Goal: Information Seeking & Learning: Learn about a topic

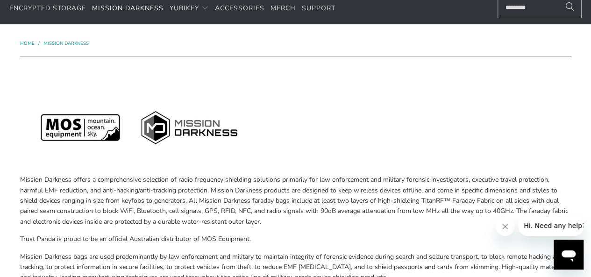
click at [193, 240] on p "Trust Panda is proud to be an official Australian distributor of MOS Equipment." at bounding box center [295, 239] width 551 height 10
drag, startPoint x: 172, startPoint y: 241, endPoint x: 238, endPoint y: 244, distance: 66.0
click at [238, 244] on p "Trust Panda is proud to be an official Australian distributor of MOS Equipment." at bounding box center [295, 239] width 551 height 10
click at [163, 247] on div "Mission Darkness offers a comprehensive selection of radio frequency shielding …" at bounding box center [295, 260] width 551 height 389
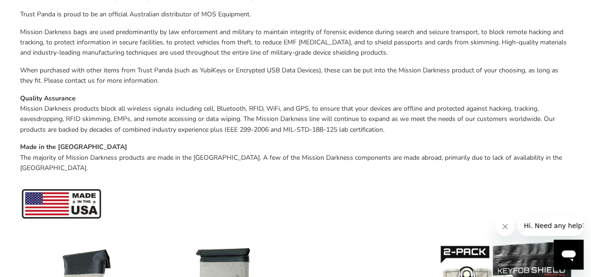
scroll to position [280, 0]
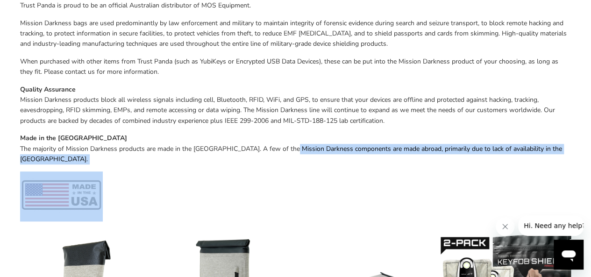
drag, startPoint x: 288, startPoint y: 148, endPoint x: 423, endPoint y: 156, distance: 135.6
click at [423, 156] on div "Mission Darkness offers a comprehensive selection of radio frequency shielding …" at bounding box center [295, 26] width 551 height 389
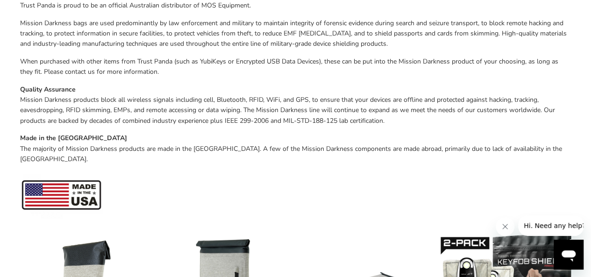
click at [364, 171] on p at bounding box center [295, 196] width 551 height 50
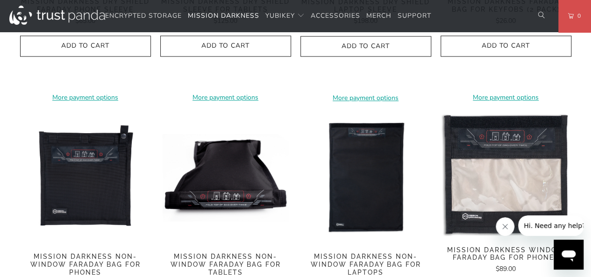
scroll to position [701, 0]
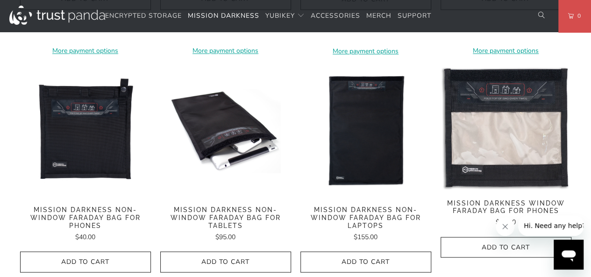
click at [499, 199] on span "Mission Darkness Window Faraday Bag for Phones" at bounding box center [505, 207] width 131 height 16
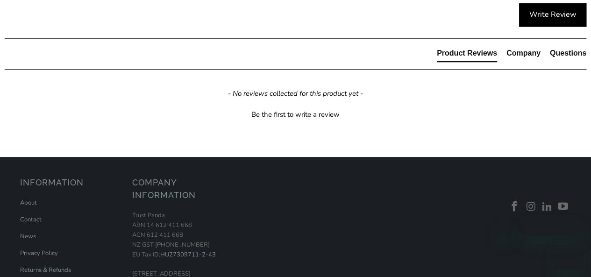
scroll to position [467, 0]
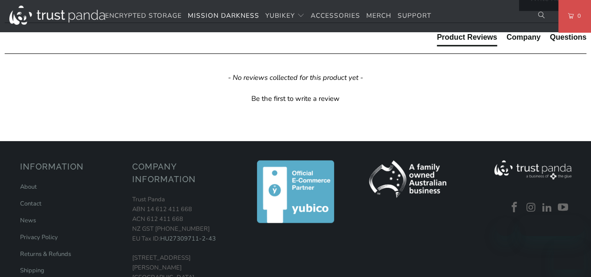
click at [0, 0] on p "The Mission Darkness™ Window Faraday Bag for Phones completely blocks all wirel…" at bounding box center [0, 0] width 0 height 0
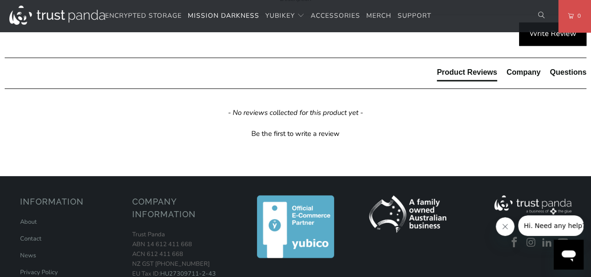
scroll to position [420, 0]
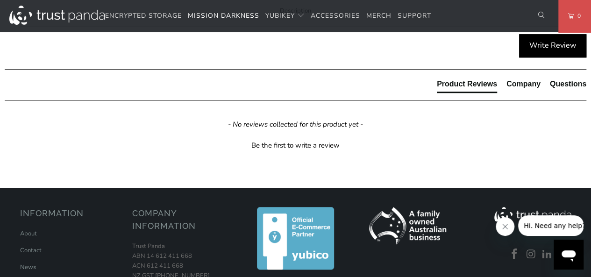
drag, startPoint x: 217, startPoint y: 145, endPoint x: 231, endPoint y: 146, distance: 14.0
click at [0, 0] on p "The Mission Darkness™ Window Faraday Bag for Phones completely blocks all wirel…" at bounding box center [0, 0] width 0 height 0
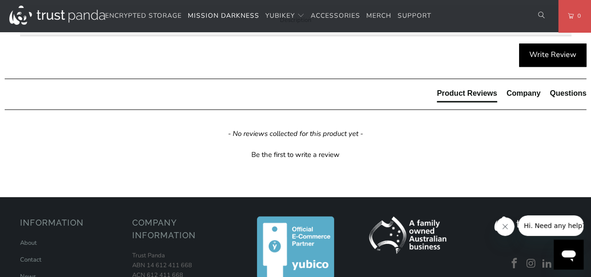
drag, startPoint x: 145, startPoint y: 151, endPoint x: 160, endPoint y: 154, distance: 15.2
click at [0, 0] on p "The Mission Darkness™ Window Faraday Bag for Phones completely blocks all wirel…" at bounding box center [0, 0] width 0 height 0
drag, startPoint x: 234, startPoint y: 182, endPoint x: 42, endPoint y: 139, distance: 196.7
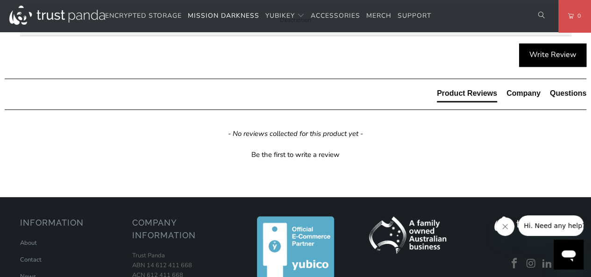
click at [0, 0] on p "The Mission Darkness™ Window Faraday Bag for Phones completely blocks all wirel…" at bounding box center [0, 0] width 0 height 0
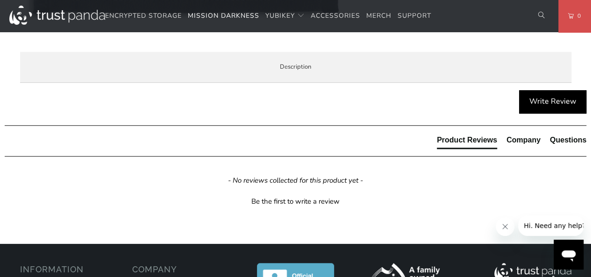
click at [0, 0] on span "Product Features" at bounding box center [0, 0] width 0 height 0
drag, startPoint x: 184, startPoint y: 141, endPoint x: 304, endPoint y: 140, distance: 121.0
click at [0, 0] on li "Military-grade faraday bag designed for law enforcement forensic investigators …" at bounding box center [0, 0] width 0 height 0
click at [0, 0] on li "Phone size bag [PERSON_NAME] cell phones, GPS units, electronic toll collection…" at bounding box center [0, 0] width 0 height 0
drag, startPoint x: 64, startPoint y: 156, endPoint x: 168, endPoint y: 157, distance: 103.7
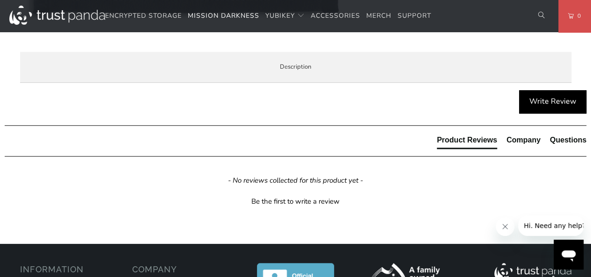
click at [0, 0] on li "Phone size bag [PERSON_NAME] cell phones, GPS units, electronic toll collection…" at bounding box center [0, 0] width 0 height 0
drag, startPoint x: 195, startPoint y: 157, endPoint x: 201, endPoint y: 157, distance: 6.1
click at [0, 0] on li "Phone size bag [PERSON_NAME] cell phones, GPS units, electronic toll collection…" at bounding box center [0, 0] width 0 height 0
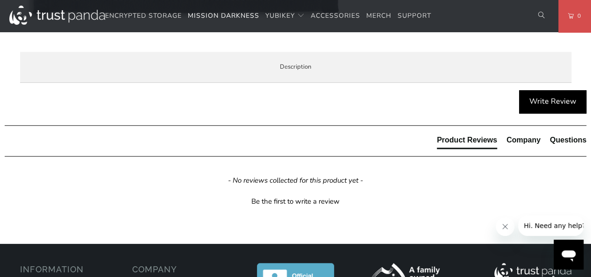
drag, startPoint x: 398, startPoint y: 196, endPoint x: 349, endPoint y: 198, distance: 49.1
click at [0, 0] on li "Blocks WiFi (2.4 & 5GHz), Bluetooth, cell signals including 5G networks, GPS, R…" at bounding box center [0, 0] width 0 height 0
click at [0, 0] on li "EMI, EMR, and EMF radiation shielding" at bounding box center [0, 0] width 0 height 0
drag, startPoint x: 73, startPoint y: 230, endPoint x: 260, endPoint y: 232, distance: 186.8
click at [0, 0] on li "Uniquely serialised for asset tracking and evidence chain of custody" at bounding box center [0, 0] width 0 height 0
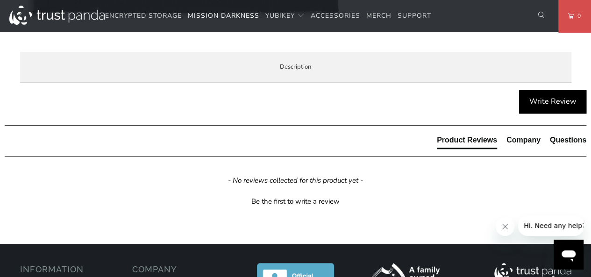
click at [0, 0] on li "Transparent branding pocket on back to display agency information" at bounding box center [0, 0] width 0 height 0
drag, startPoint x: 61, startPoint y: 240, endPoint x: 264, endPoint y: 247, distance: 203.8
click at [0, 0] on ul "Military-grade faraday bag designed for law enforcement forensic investigators …" at bounding box center [0, 0] width 0 height 0
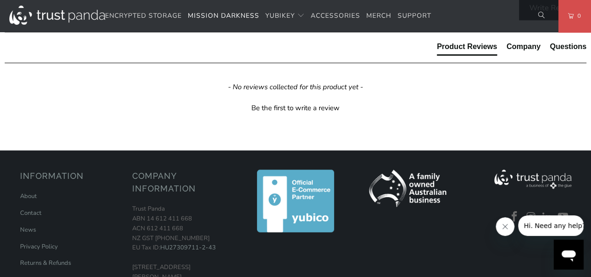
drag, startPoint x: 64, startPoint y: 167, endPoint x: 208, endPoint y: 168, distance: 143.8
click at [0, 0] on li "Water-resistant ballistic nylon outer materials" at bounding box center [0, 0] width 0 height 0
click at [0, 0] on ul "Military-grade faraday bag designed for law enforcement forensic investigators …" at bounding box center [0, 0] width 0 height 0
drag, startPoint x: 58, startPoint y: 182, endPoint x: 102, endPoint y: 184, distance: 43.9
click at [0, 0] on ul "Military-grade faraday bag designed for law enforcement forensic investigators …" at bounding box center [0, 0] width 0 height 0
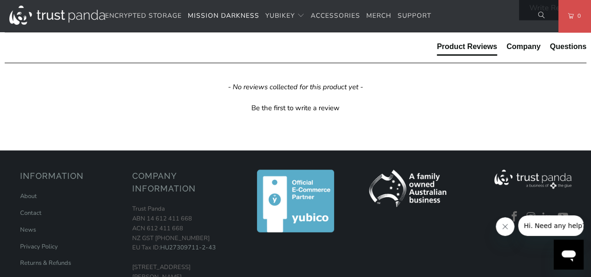
click at [0, 0] on li "Large opening accommodates any size cell phone" at bounding box center [0, 0] width 0 height 0
click at [0, 0] on li "Made in the [GEOGRAPHIC_DATA]" at bounding box center [0, 0] width 0 height 0
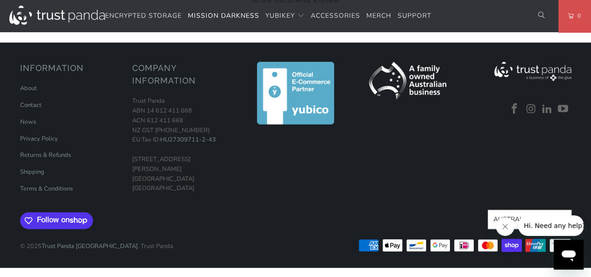
scroll to position [607, 0]
drag, startPoint x: 75, startPoint y: 123, endPoint x: 313, endPoint y: 132, distance: 238.8
click at [0, 0] on div "Military-grade faraday bag designed for law enforcement forensic investigators …" at bounding box center [0, 0] width 0 height 0
click at [0, 0] on li "Internal usage dimensions when closed (device must fit inside these dimensions)…" at bounding box center [0, 0] width 0 height 0
drag, startPoint x: 92, startPoint y: 119, endPoint x: 161, endPoint y: 123, distance: 68.8
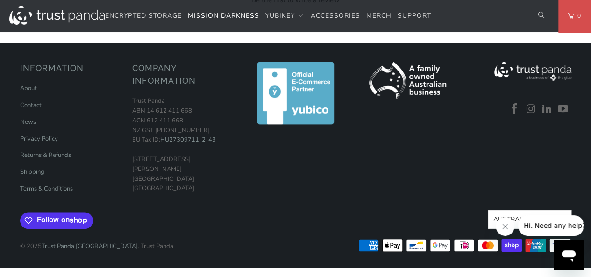
click at [0, 0] on ul "External dimensions when open: 9.75" x 9.5" x .1" Internal usage dimensions whe…" at bounding box center [0, 0] width 0 height 0
click at [0, 0] on li "Internal usage dimensions when closed (device must fit inside these dimensions)…" at bounding box center [0, 0] width 0 height 0
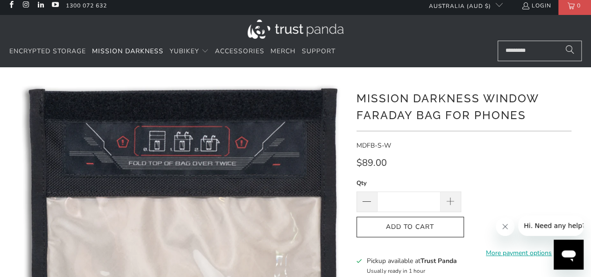
scroll to position [0, 0]
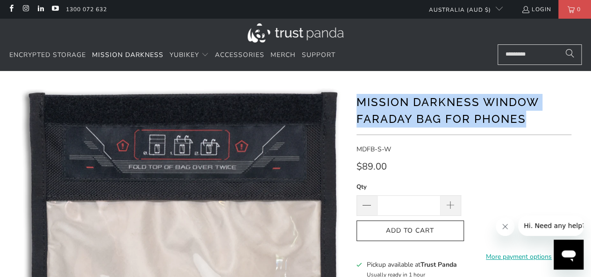
drag, startPoint x: 355, startPoint y: 101, endPoint x: 537, endPoint y: 122, distance: 183.4
click at [537, 122] on div "Mission Darkness Window Faraday Bag for Phones MDFB-S-W $89.00 *" at bounding box center [295, 274] width 560 height 379
copy h1 "Mission Darkness Window Faraday Bag for Phones"
